Goal: Task Accomplishment & Management: Use online tool/utility

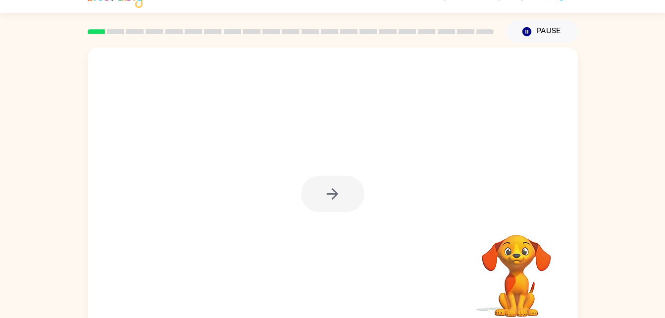
scroll to position [30, 0]
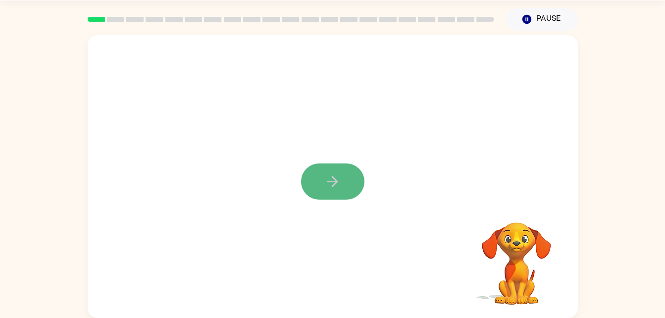
click at [337, 184] on icon "button" at bounding box center [332, 181] width 17 height 17
click at [469, 143] on div at bounding box center [309, 159] width 423 height 36
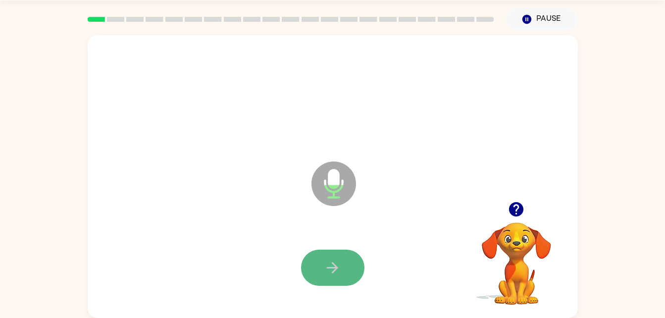
drag, startPoint x: 339, startPoint y: 183, endPoint x: 324, endPoint y: 273, distance: 90.7
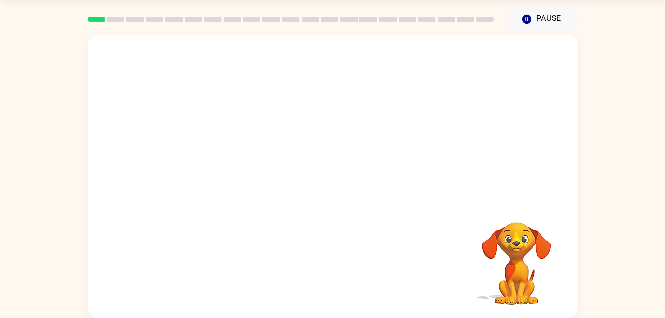
click at [411, 158] on div at bounding box center [309, 159] width 423 height 36
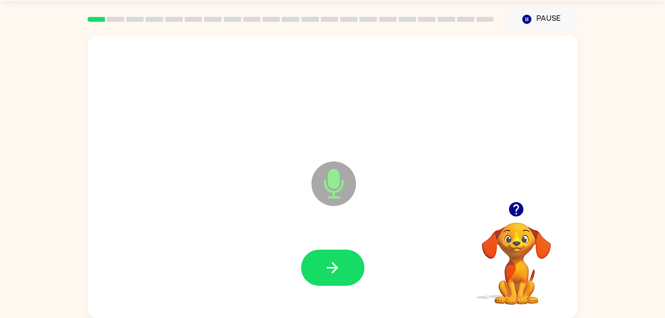
click at [342, 199] on icon at bounding box center [333, 183] width 45 height 45
click at [339, 263] on icon "button" at bounding box center [332, 267] width 17 height 17
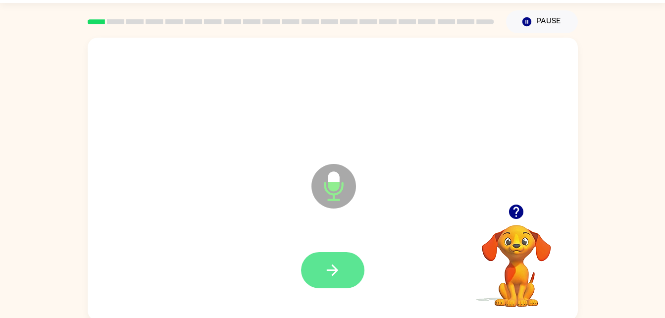
click at [342, 258] on button "button" at bounding box center [332, 270] width 63 height 36
click at [333, 266] on icon "button" at bounding box center [332, 269] width 11 height 11
click at [342, 253] on button "button" at bounding box center [332, 270] width 63 height 36
click at [335, 254] on button "button" at bounding box center [332, 270] width 63 height 36
click at [343, 283] on button "button" at bounding box center [332, 270] width 63 height 36
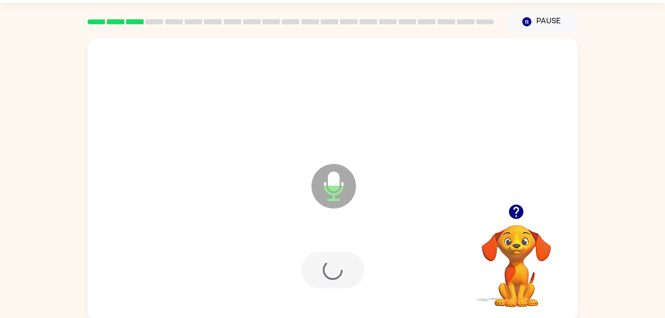
click at [345, 260] on div at bounding box center [332, 270] width 63 height 36
click at [334, 267] on icon "button" at bounding box center [332, 269] width 11 height 11
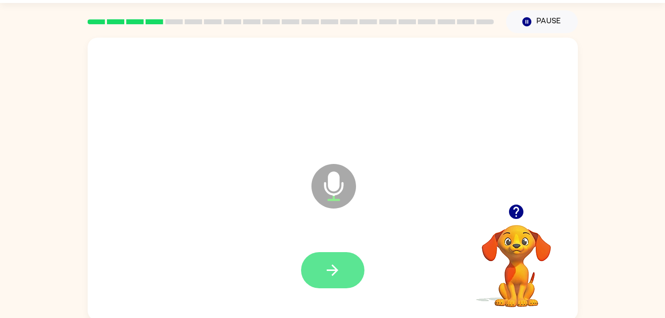
click at [345, 261] on button "button" at bounding box center [332, 270] width 63 height 36
click at [335, 266] on icon "button" at bounding box center [332, 269] width 17 height 17
click at [335, 252] on button "button" at bounding box center [332, 270] width 63 height 36
click at [323, 258] on button "button" at bounding box center [332, 270] width 63 height 36
click at [336, 260] on button "button" at bounding box center [332, 270] width 63 height 36
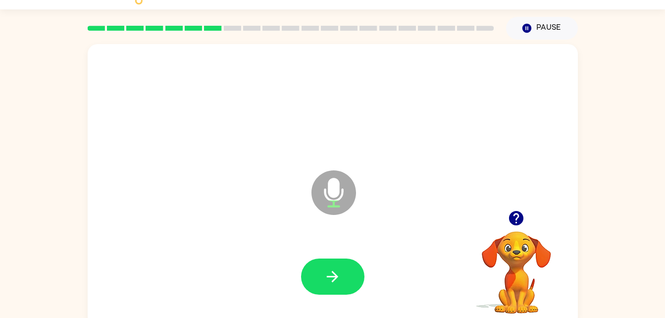
scroll to position [20, 0]
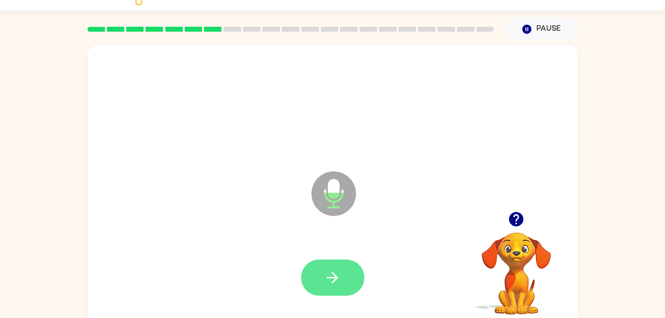
click at [347, 272] on button "button" at bounding box center [332, 277] width 63 height 36
click at [338, 290] on button "button" at bounding box center [332, 277] width 63 height 36
click at [339, 280] on icon "button" at bounding box center [332, 277] width 17 height 17
click at [348, 273] on button "button" at bounding box center [332, 277] width 63 height 36
click at [357, 291] on button "button" at bounding box center [332, 277] width 63 height 36
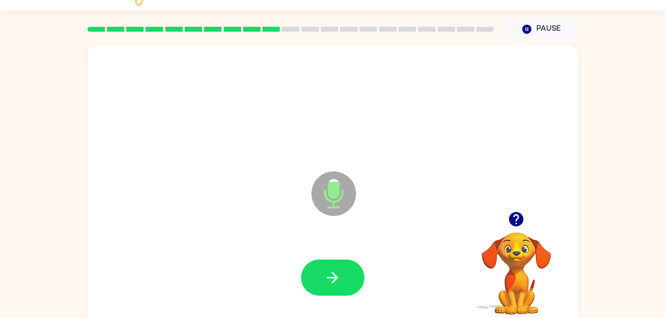
scroll to position [30, 0]
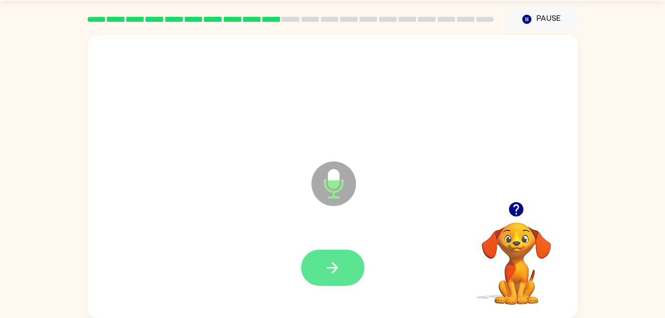
click at [334, 270] on icon "button" at bounding box center [332, 267] width 11 height 11
click at [332, 262] on icon "button" at bounding box center [332, 267] width 17 height 17
click at [322, 268] on button "button" at bounding box center [332, 267] width 63 height 36
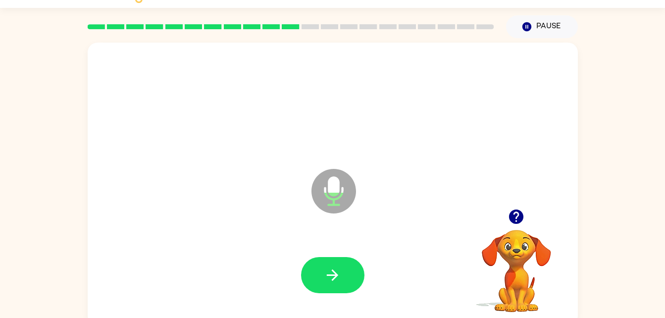
scroll to position [21, 0]
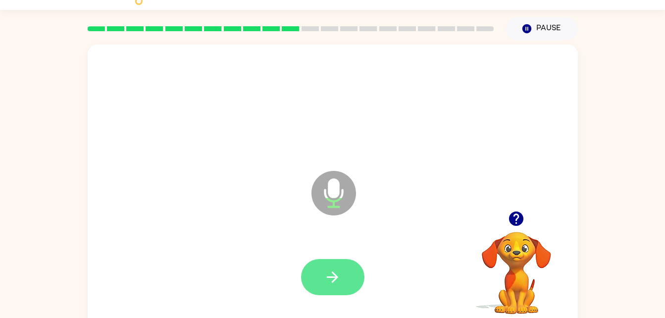
click at [346, 276] on button "button" at bounding box center [332, 277] width 63 height 36
click at [330, 287] on button "button" at bounding box center [332, 277] width 63 height 36
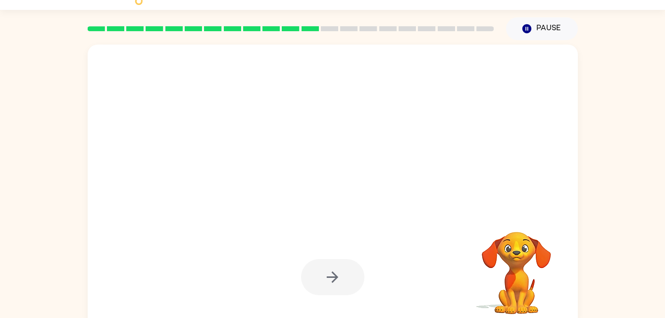
click at [336, 283] on div at bounding box center [332, 277] width 63 height 36
click at [337, 276] on div at bounding box center [332, 277] width 63 height 36
click at [341, 281] on div at bounding box center [332, 277] width 63 height 36
click at [522, 275] on video "Your browser must support playing .mp4 files to use Literably. Please try using…" at bounding box center [516, 265] width 99 height 99
click at [514, 271] on video "Your browser must support playing .mp4 files to use Literably. Please try using…" at bounding box center [516, 265] width 99 height 99
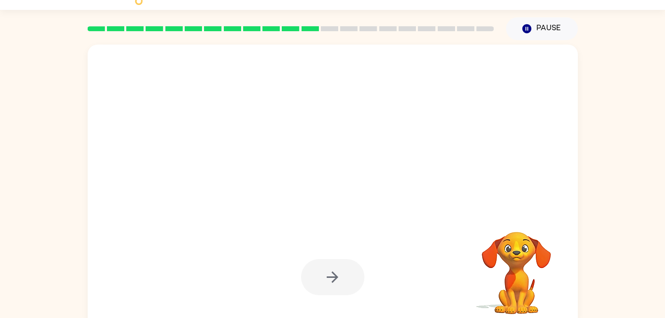
click at [507, 263] on video "Your browser must support playing .mp4 files to use Literably. Please try using…" at bounding box center [516, 265] width 99 height 99
click at [359, 269] on div at bounding box center [332, 277] width 63 height 36
click at [355, 278] on div at bounding box center [332, 277] width 63 height 36
click at [355, 280] on div at bounding box center [332, 277] width 63 height 36
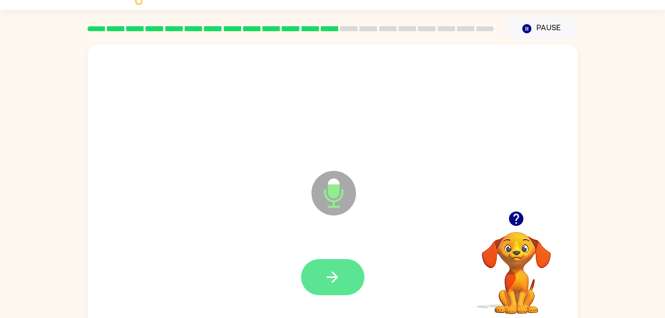
click at [331, 270] on icon "button" at bounding box center [332, 276] width 17 height 17
click at [345, 286] on button "button" at bounding box center [332, 277] width 63 height 36
click at [332, 268] on icon "button" at bounding box center [332, 276] width 17 height 17
click at [336, 276] on icon "button" at bounding box center [332, 276] width 11 height 11
click at [327, 278] on icon "button" at bounding box center [332, 276] width 17 height 17
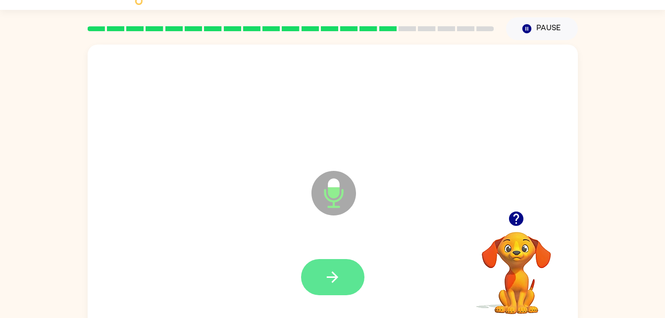
click at [328, 271] on icon "button" at bounding box center [332, 276] width 17 height 17
click at [336, 272] on icon "button" at bounding box center [332, 276] width 17 height 17
click at [327, 264] on button "button" at bounding box center [332, 277] width 63 height 36
click at [337, 274] on icon "button" at bounding box center [332, 276] width 17 height 17
click at [355, 279] on button "button" at bounding box center [332, 277] width 63 height 36
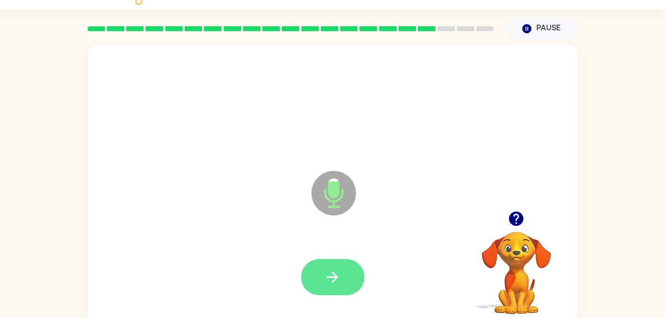
click at [351, 276] on button "button" at bounding box center [332, 277] width 63 height 36
click at [340, 263] on button "button" at bounding box center [332, 277] width 63 height 36
click at [344, 262] on button "button" at bounding box center [332, 277] width 63 height 36
click at [342, 274] on button "button" at bounding box center [332, 277] width 63 height 36
click at [344, 273] on button "button" at bounding box center [332, 277] width 63 height 36
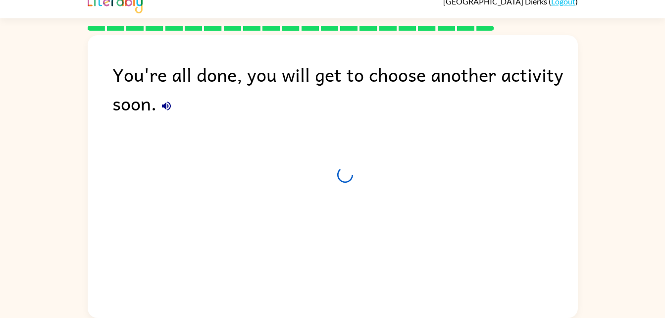
scroll to position [12, 0]
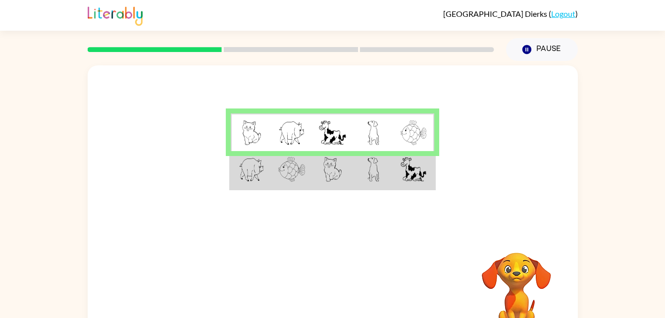
click at [340, 175] on img at bounding box center [332, 169] width 19 height 25
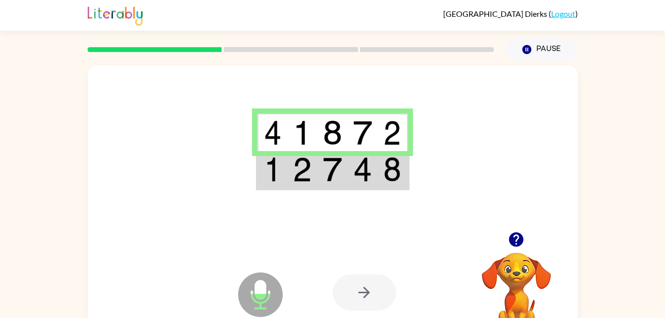
click at [354, 291] on div at bounding box center [364, 292] width 63 height 36
click at [366, 171] on img at bounding box center [362, 169] width 19 height 25
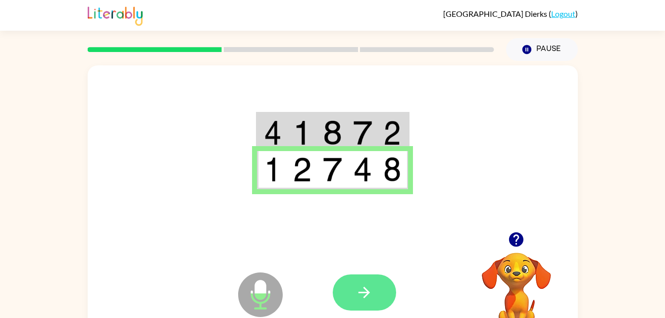
click at [370, 282] on button "button" at bounding box center [364, 292] width 63 height 36
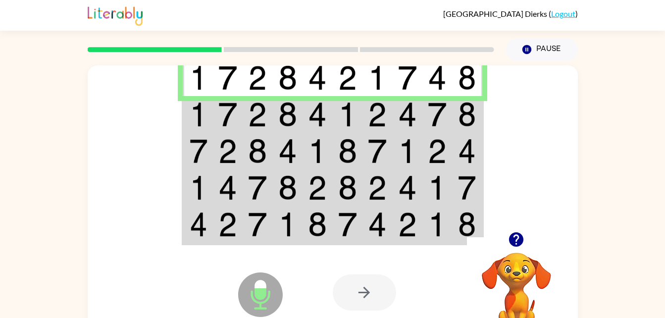
click at [358, 276] on div at bounding box center [364, 292] width 63 height 36
click at [408, 127] on img at bounding box center [407, 114] width 19 height 25
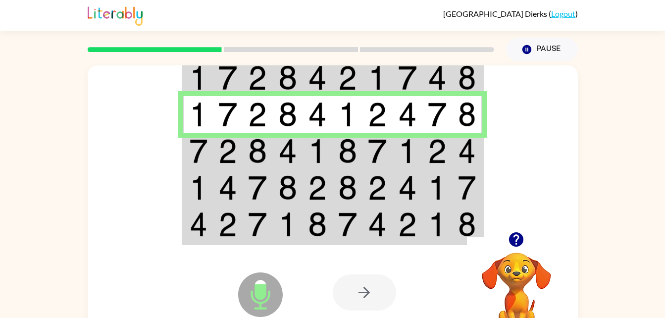
click at [410, 126] on img at bounding box center [407, 114] width 19 height 25
click at [403, 134] on td at bounding box center [407, 151] width 30 height 37
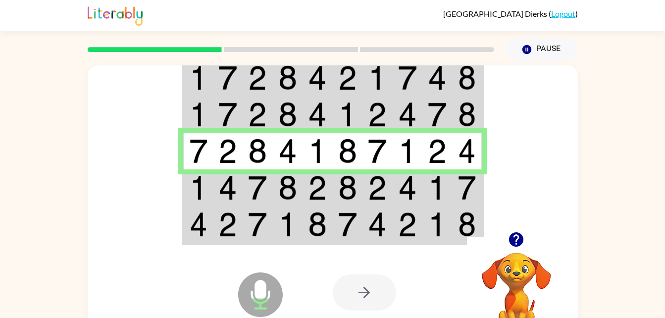
click at [416, 127] on img at bounding box center [407, 114] width 19 height 25
click at [406, 157] on img at bounding box center [407, 151] width 19 height 25
click at [401, 194] on img at bounding box center [407, 187] width 19 height 25
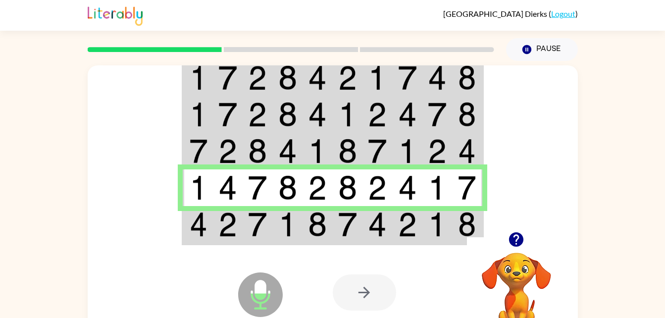
click at [374, 246] on div at bounding box center [406, 292] width 146 height 111
click at [406, 231] on img at bounding box center [407, 224] width 19 height 25
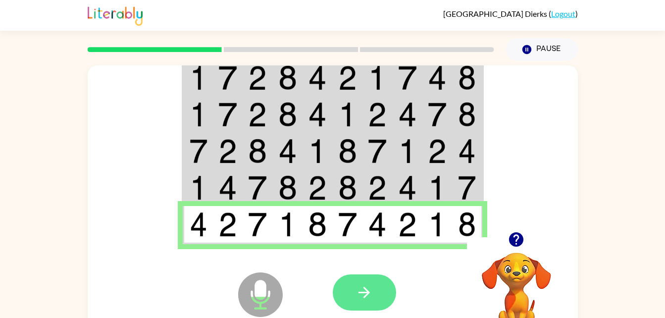
click at [359, 290] on icon "button" at bounding box center [363, 292] width 17 height 17
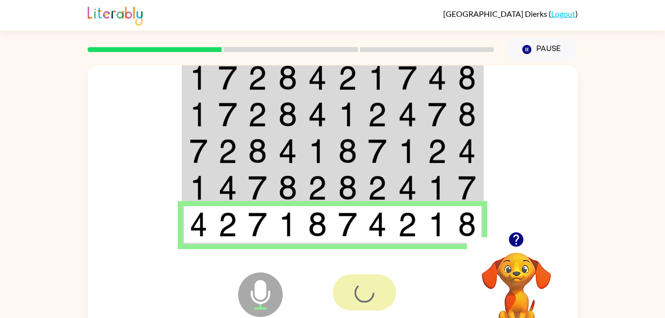
click at [368, 285] on div at bounding box center [364, 292] width 63 height 36
click at [375, 287] on div at bounding box center [406, 292] width 146 height 111
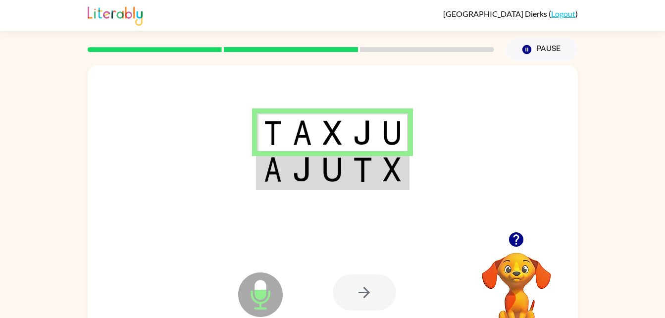
scroll to position [3, 0]
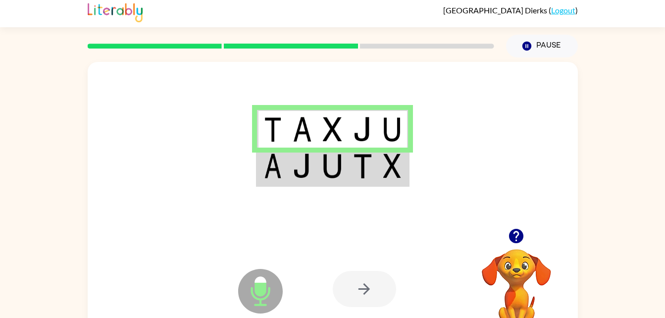
click at [384, 168] on img at bounding box center [392, 165] width 18 height 25
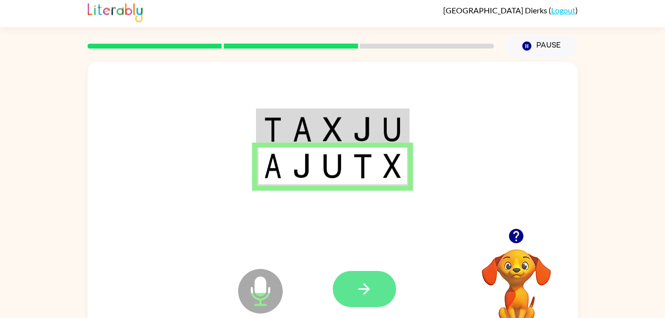
click at [375, 301] on button "button" at bounding box center [364, 289] width 63 height 36
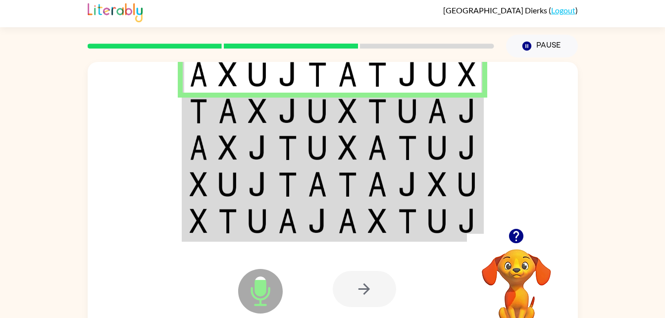
scroll to position [6, 0]
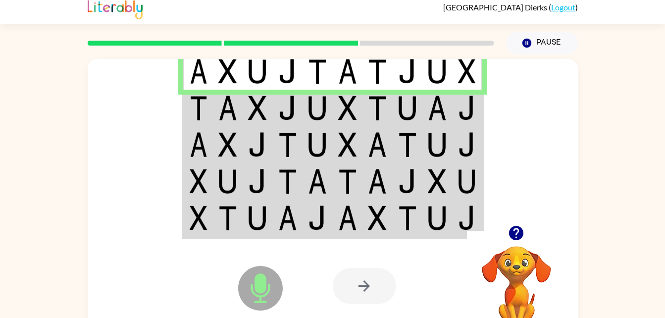
click at [254, 117] on img at bounding box center [257, 108] width 19 height 25
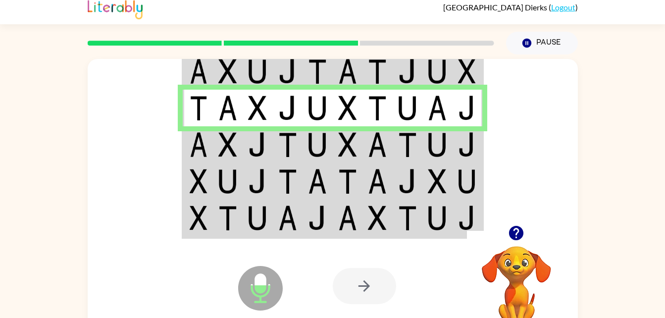
click at [296, 218] on img at bounding box center [287, 217] width 19 height 25
click at [317, 214] on img at bounding box center [317, 217] width 19 height 25
click at [316, 218] on img at bounding box center [317, 217] width 19 height 25
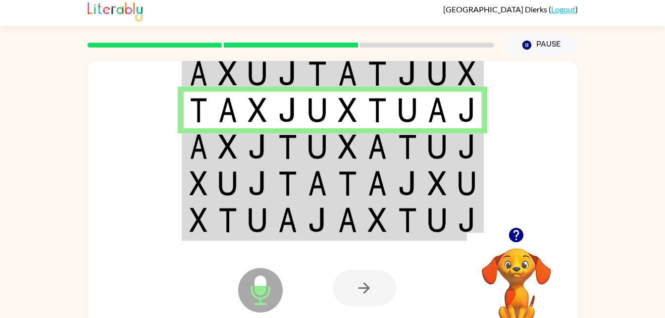
scroll to position [4, 0]
click at [333, 171] on td at bounding box center [348, 183] width 30 height 37
click at [335, 177] on td at bounding box center [348, 183] width 30 height 37
click at [341, 158] on img at bounding box center [347, 147] width 19 height 25
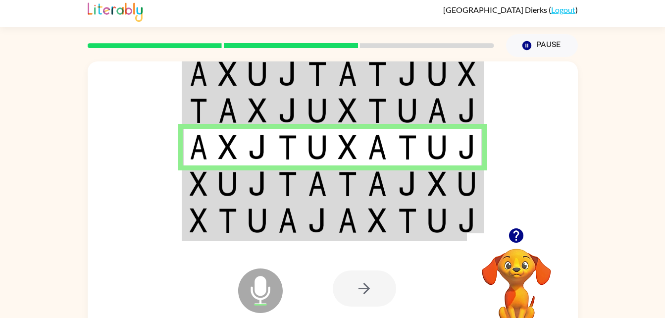
click at [344, 164] on td at bounding box center [348, 147] width 30 height 37
click at [347, 158] on img at bounding box center [347, 147] width 19 height 25
click at [346, 190] on img at bounding box center [347, 183] width 19 height 25
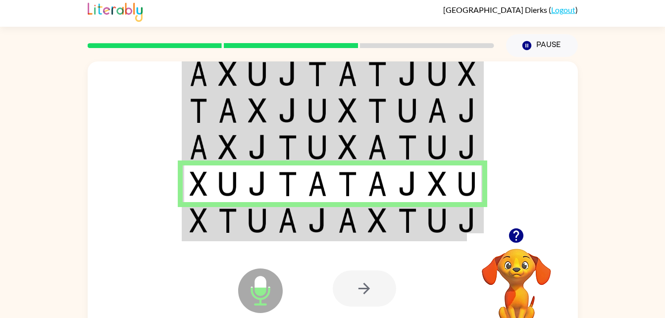
click at [351, 195] on img at bounding box center [347, 183] width 19 height 25
click at [342, 224] on img at bounding box center [347, 220] width 19 height 25
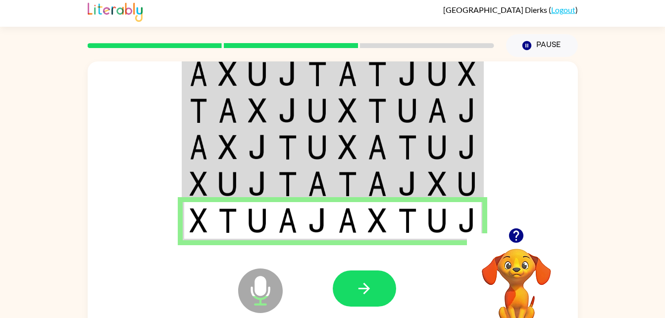
click at [343, 232] on img at bounding box center [347, 220] width 19 height 25
click at [376, 280] on button "button" at bounding box center [364, 288] width 63 height 36
click at [370, 286] on div at bounding box center [364, 288] width 63 height 36
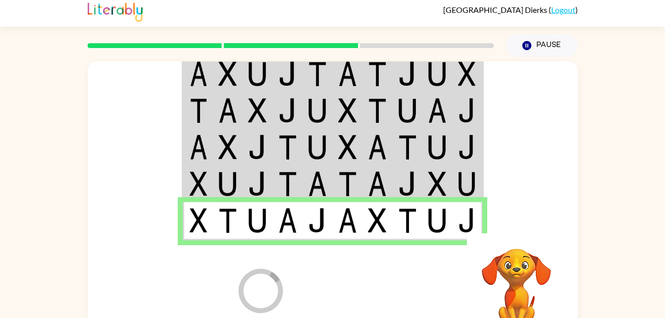
click at [365, 286] on div at bounding box center [406, 288] width 146 height 111
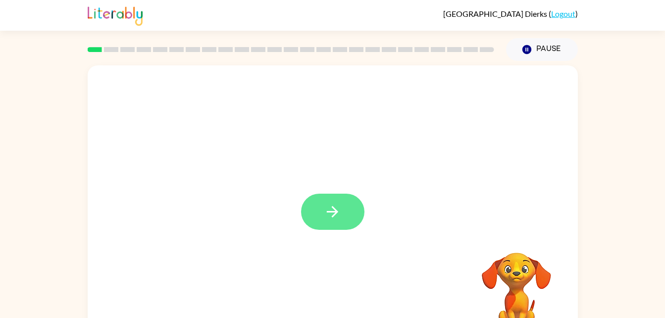
click at [334, 214] on icon "button" at bounding box center [332, 211] width 11 height 11
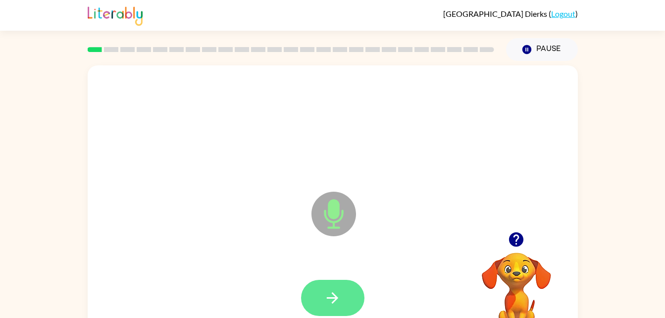
click at [341, 290] on button "button" at bounding box center [332, 298] width 63 height 36
click at [334, 286] on button "button" at bounding box center [332, 298] width 63 height 36
click at [302, 300] on button "button" at bounding box center [332, 298] width 63 height 36
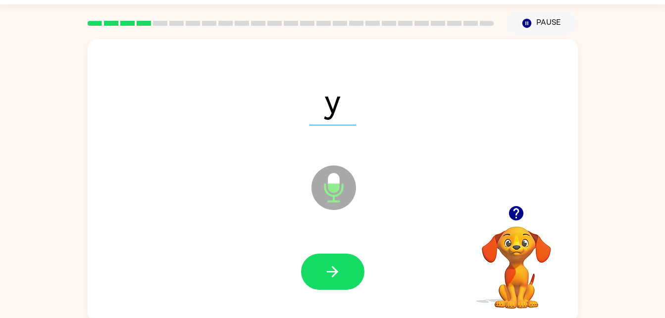
scroll to position [30, 0]
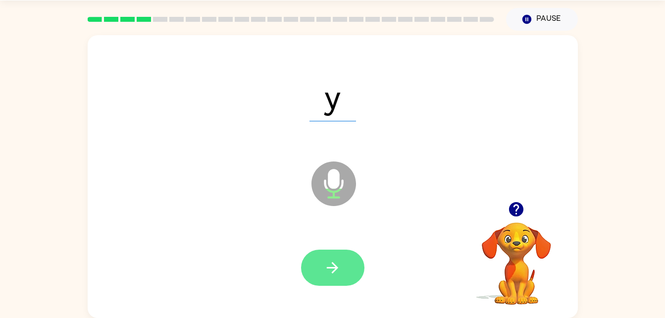
click at [336, 267] on icon "button" at bounding box center [332, 267] width 11 height 11
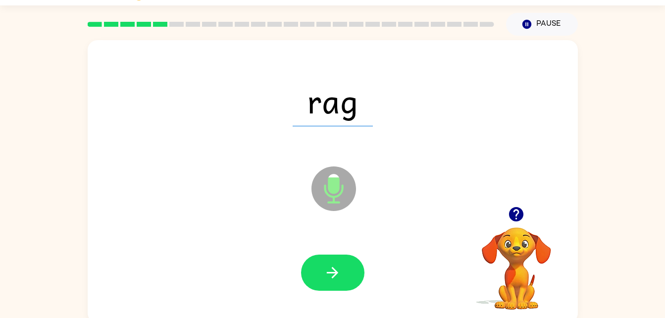
scroll to position [0, 0]
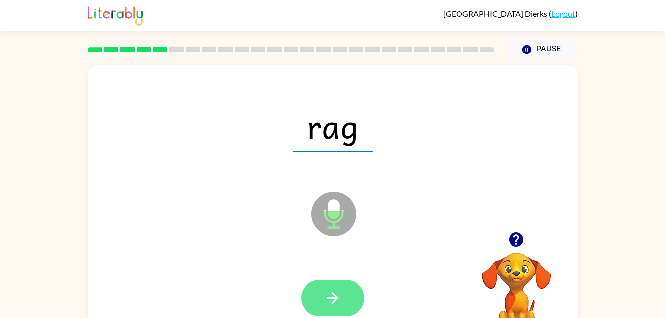
click at [341, 299] on icon "button" at bounding box center [332, 297] width 17 height 17
click at [352, 288] on button "button" at bounding box center [332, 298] width 63 height 36
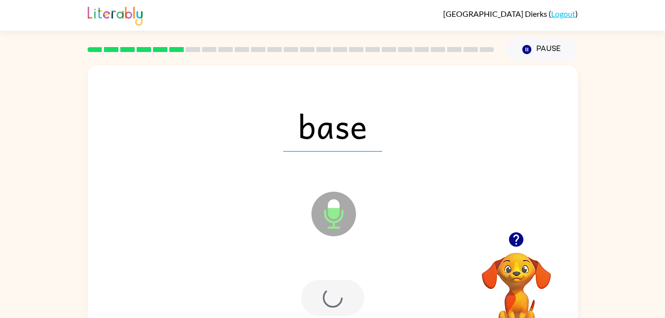
click at [316, 296] on div at bounding box center [332, 298] width 63 height 36
click at [328, 295] on div at bounding box center [332, 298] width 63 height 36
click at [332, 293] on div at bounding box center [332, 298] width 63 height 36
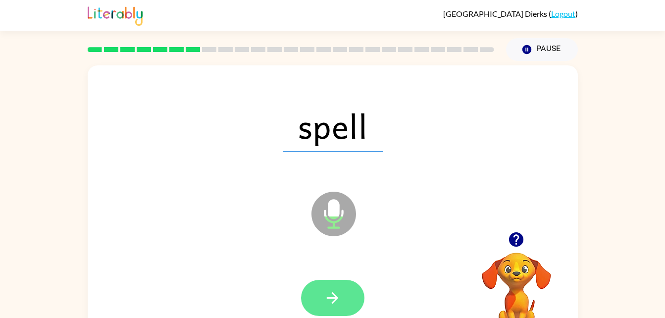
click at [342, 301] on button "button" at bounding box center [332, 298] width 63 height 36
click at [323, 307] on button "button" at bounding box center [332, 298] width 63 height 36
click at [333, 308] on button "button" at bounding box center [332, 298] width 63 height 36
click at [360, 305] on button "button" at bounding box center [332, 298] width 63 height 36
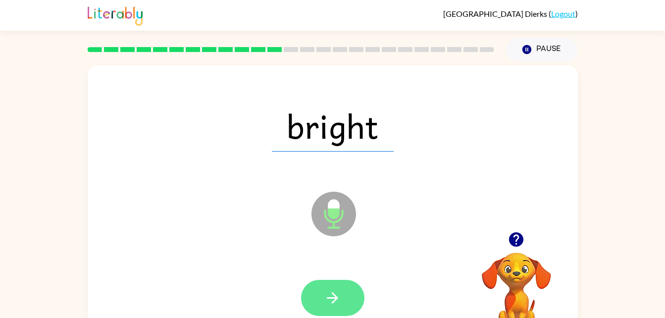
click at [344, 298] on button "button" at bounding box center [332, 298] width 63 height 36
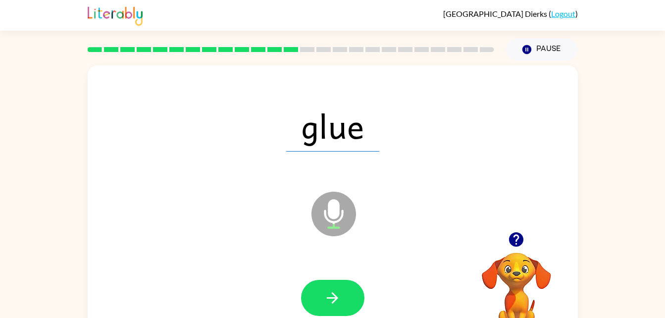
click at [332, 267] on div at bounding box center [333, 297] width 470 height 81
click at [334, 300] on icon "button" at bounding box center [332, 297] width 17 height 17
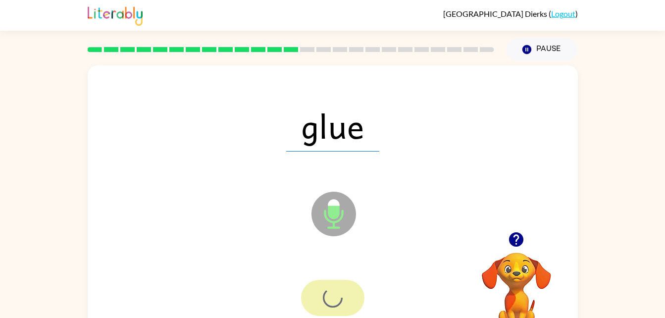
click at [329, 293] on div at bounding box center [332, 298] width 63 height 36
click at [337, 283] on div at bounding box center [332, 298] width 63 height 36
click at [333, 293] on div at bounding box center [332, 298] width 63 height 36
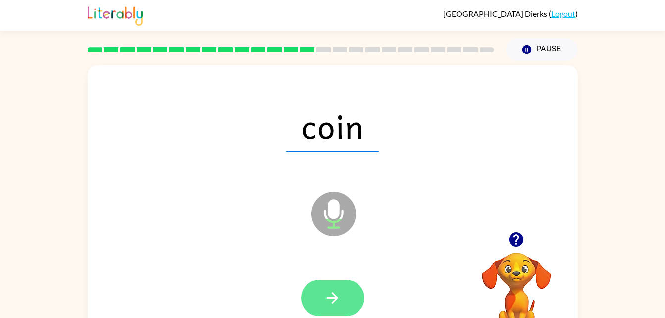
click at [348, 283] on button "button" at bounding box center [332, 298] width 63 height 36
click at [348, 289] on div at bounding box center [332, 298] width 63 height 36
click at [317, 307] on button "button" at bounding box center [332, 298] width 63 height 36
click at [338, 305] on icon "button" at bounding box center [332, 297] width 17 height 17
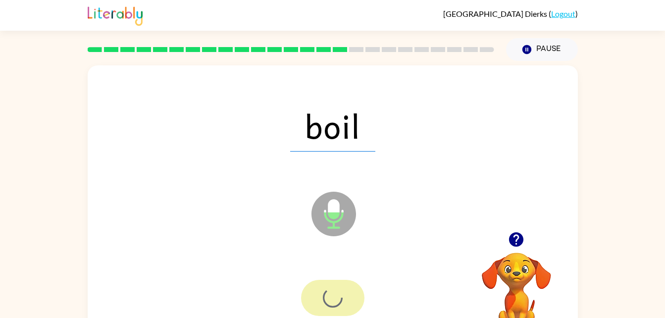
click at [334, 297] on div at bounding box center [332, 298] width 63 height 36
click at [342, 313] on div at bounding box center [332, 298] width 63 height 36
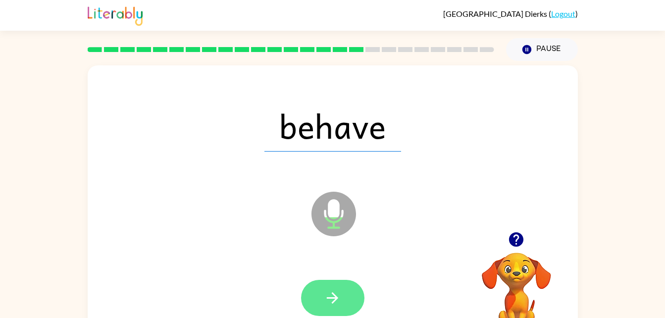
click at [319, 280] on button "button" at bounding box center [332, 298] width 63 height 36
click at [331, 306] on div at bounding box center [332, 298] width 63 height 36
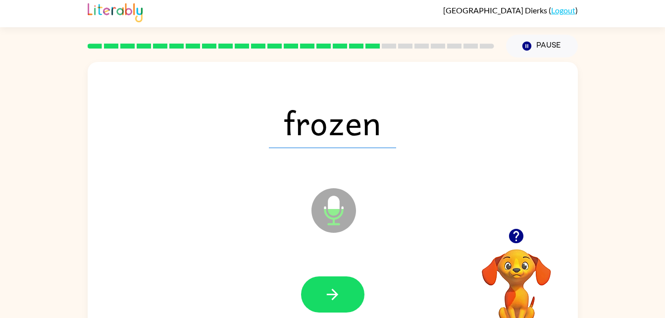
scroll to position [30, 0]
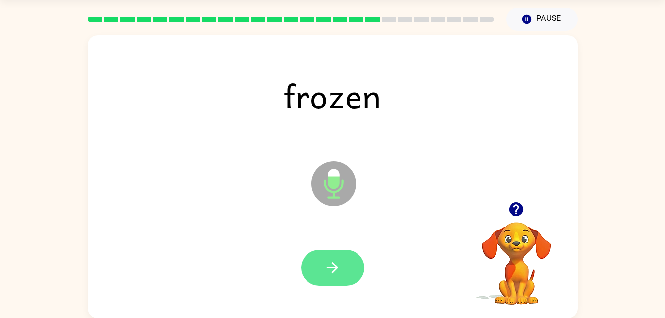
click at [330, 268] on icon "button" at bounding box center [332, 267] width 17 height 17
click at [326, 284] on button "button" at bounding box center [332, 267] width 63 height 36
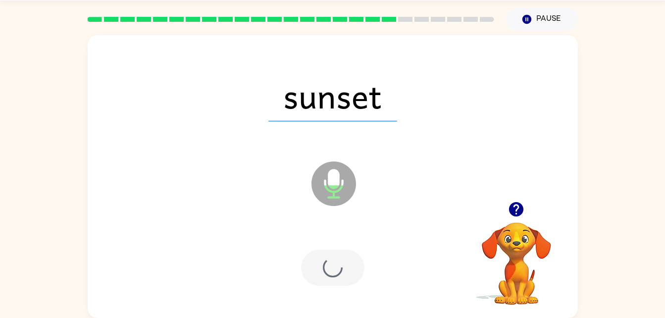
click at [330, 275] on div at bounding box center [332, 267] width 63 height 36
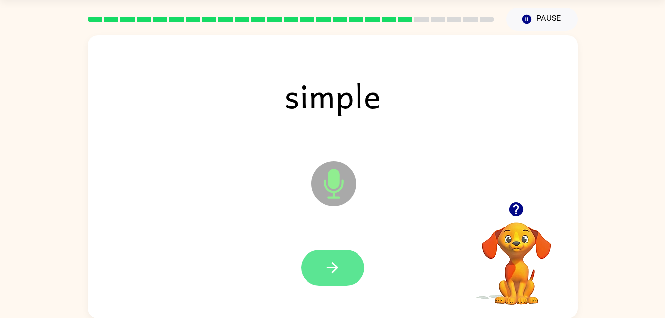
click at [310, 266] on button "button" at bounding box center [332, 267] width 63 height 36
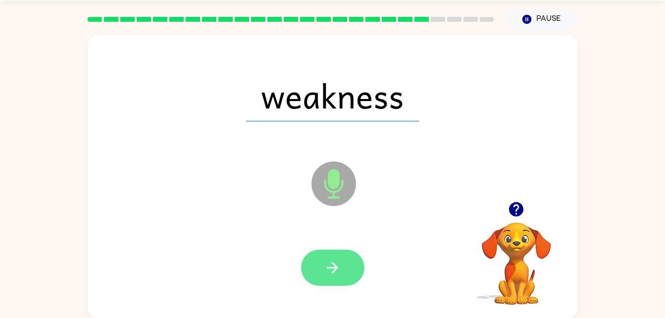
click at [332, 268] on icon "button" at bounding box center [332, 267] width 11 height 11
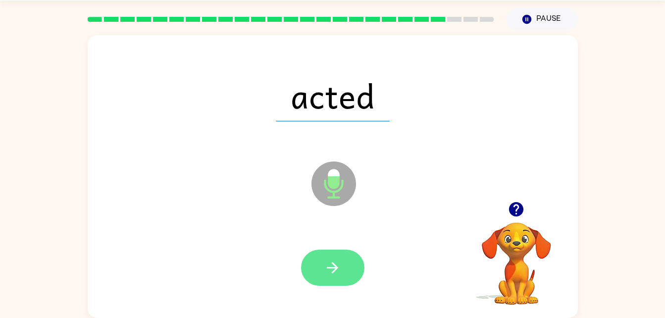
click at [328, 264] on icon "button" at bounding box center [332, 267] width 17 height 17
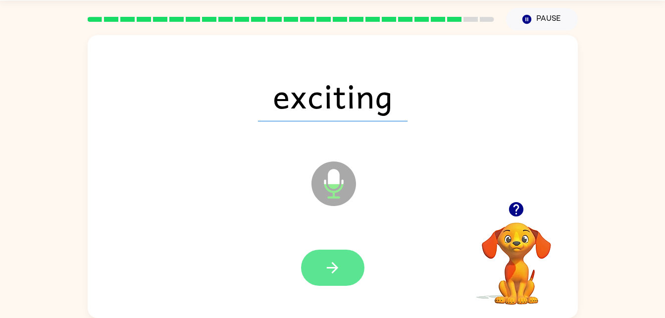
click at [332, 252] on button "button" at bounding box center [332, 267] width 63 height 36
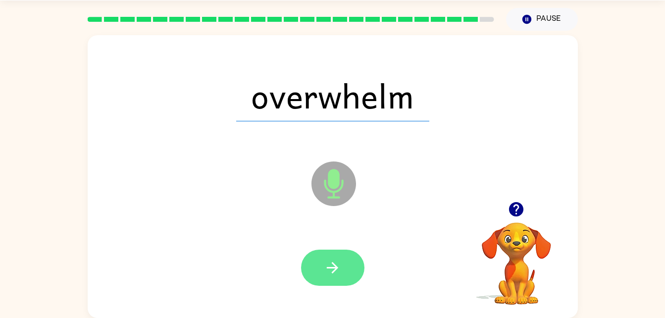
click at [320, 276] on button "button" at bounding box center [332, 267] width 63 height 36
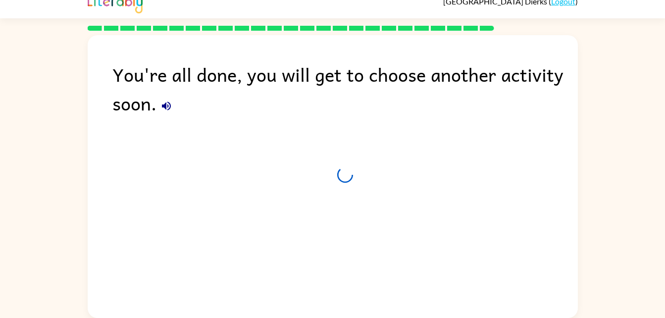
scroll to position [12, 0]
